Goal: Check status: Check status

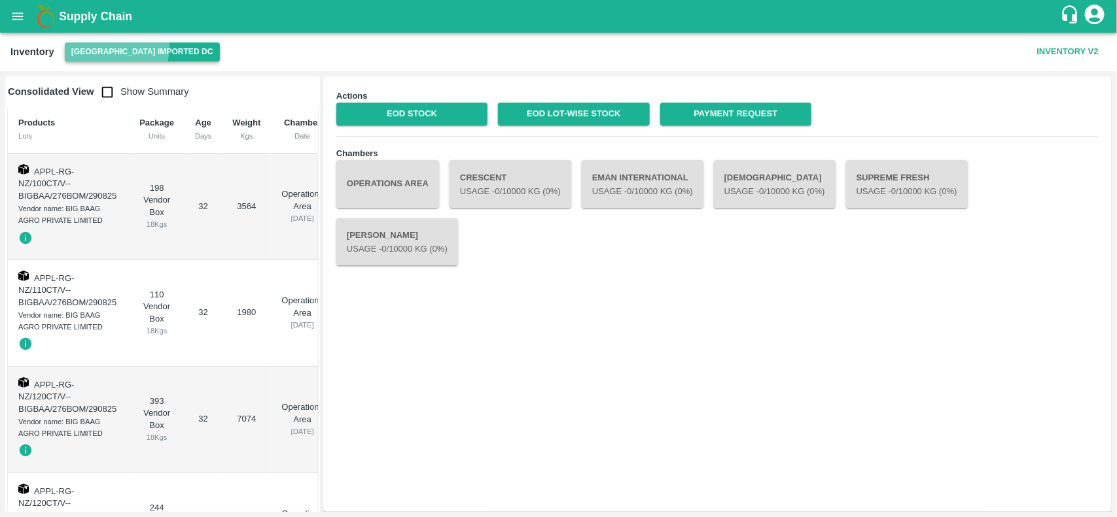
click at [88, 46] on button "[GEOGRAPHIC_DATA] Imported DC" at bounding box center [142, 52] width 155 height 19
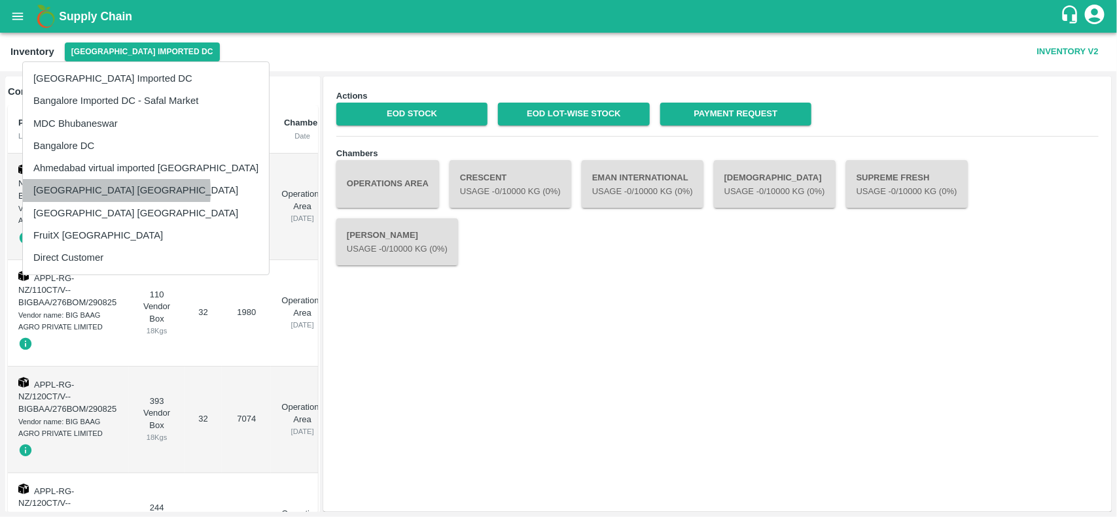
click at [75, 192] on li "[GEOGRAPHIC_DATA] [GEOGRAPHIC_DATA]" at bounding box center [146, 190] width 246 height 22
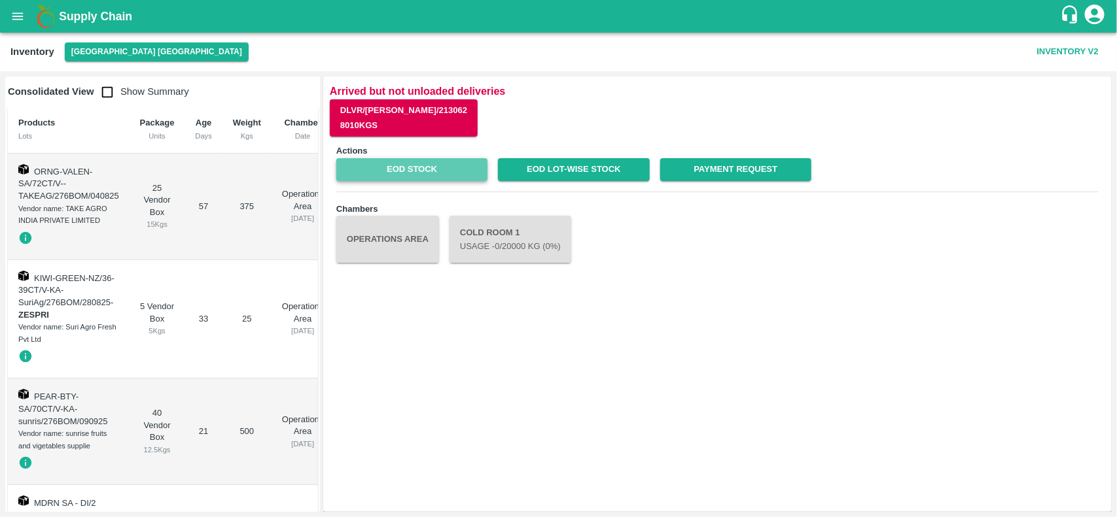
click at [417, 168] on link "EOD Stock" at bounding box center [411, 169] width 151 height 23
click at [417, 228] on button "Operations Area" at bounding box center [387, 239] width 103 height 47
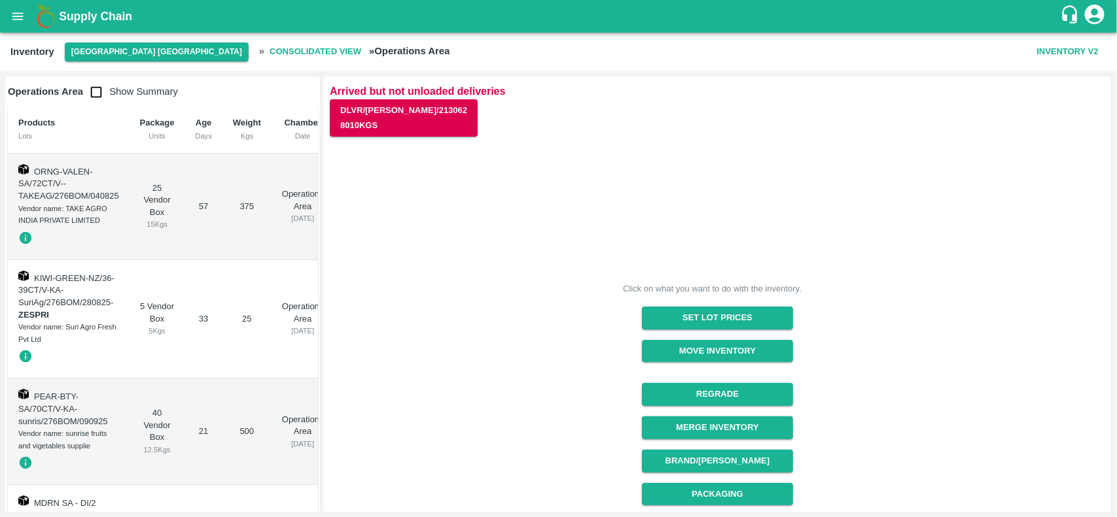
click at [1044, 57] on button "Inventory V2" at bounding box center [1067, 52] width 72 height 23
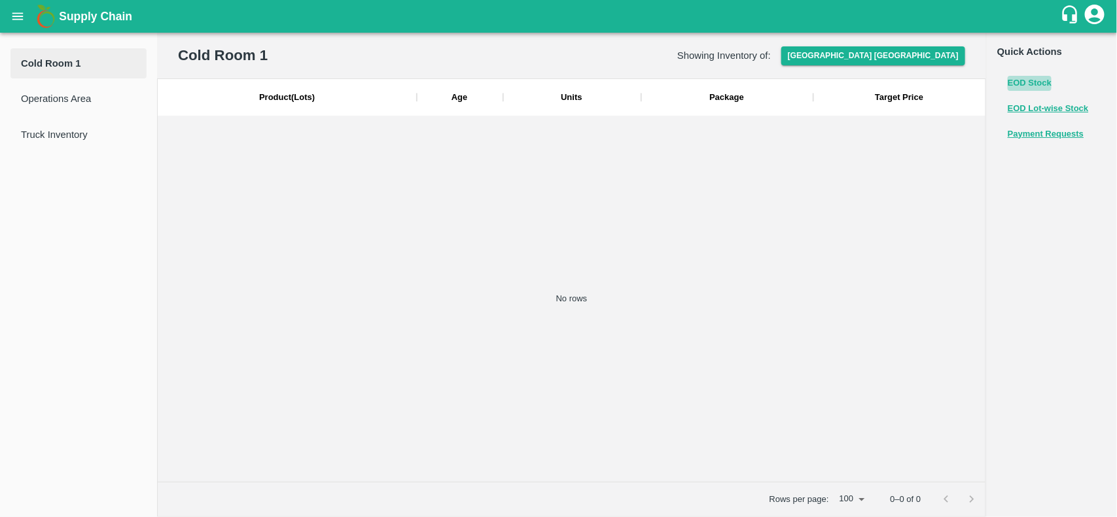
click at [1035, 77] on button "EOD Stock" at bounding box center [1029, 83] width 44 height 15
click at [1028, 109] on button "EOD Lot-wise Stock" at bounding box center [1047, 108] width 81 height 15
